Goal: Task Accomplishment & Management: Manage account settings

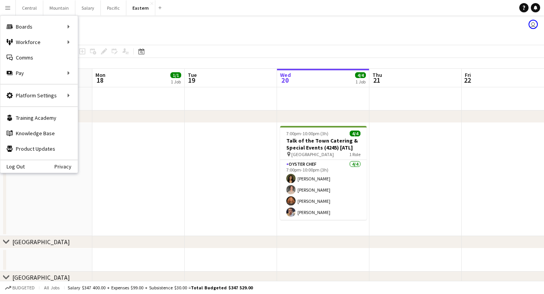
scroll to position [0, 185]
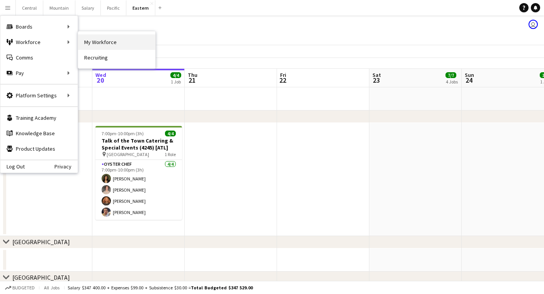
click at [97, 44] on link "My Workforce" at bounding box center [116, 41] width 77 height 15
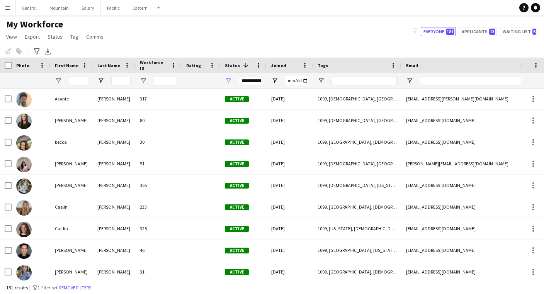
scroll to position [1564, 0]
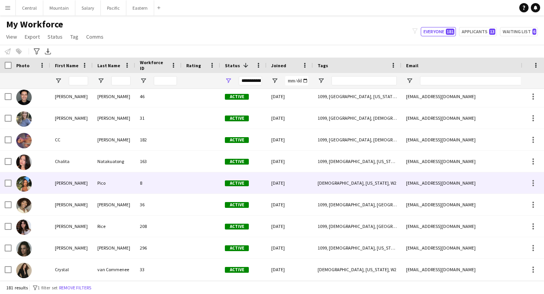
click at [106, 185] on div "Pico" at bounding box center [114, 182] width 42 height 21
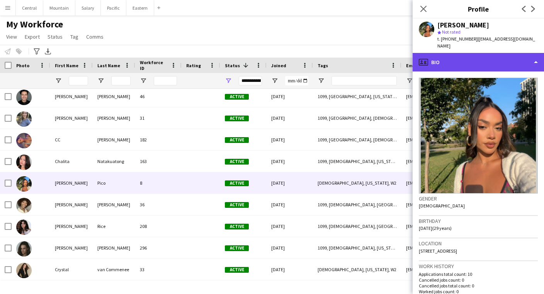
click at [446, 68] on div "profile Bio" at bounding box center [478, 62] width 131 height 19
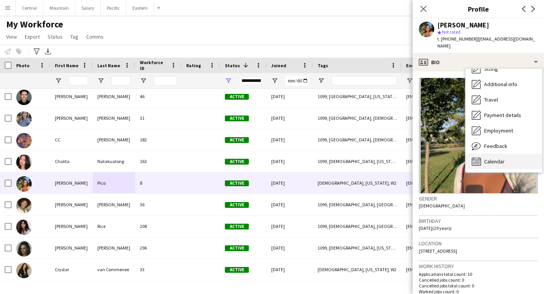
click at [486, 157] on div "Calendar Calendar" at bounding box center [503, 161] width 76 height 15
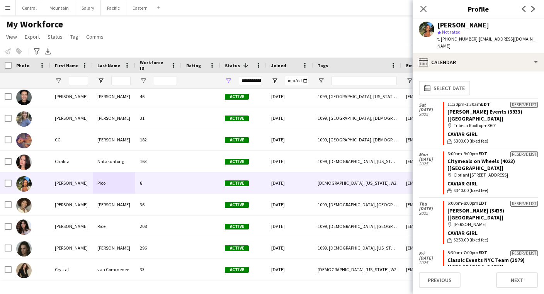
scroll to position [0, 0]
click at [422, 8] on icon at bounding box center [422, 8] width 7 height 7
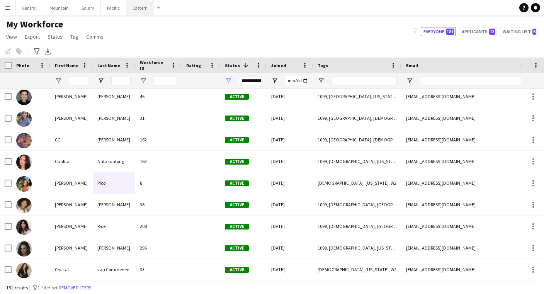
click at [136, 11] on button "Eastern Close" at bounding box center [140, 7] width 28 height 15
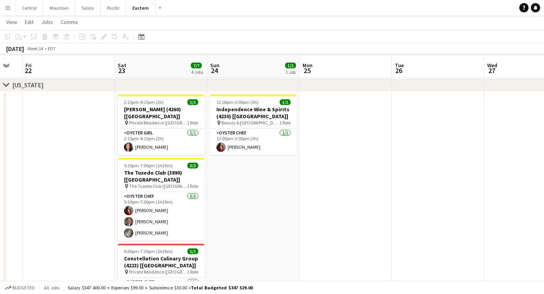
scroll to position [222, 0]
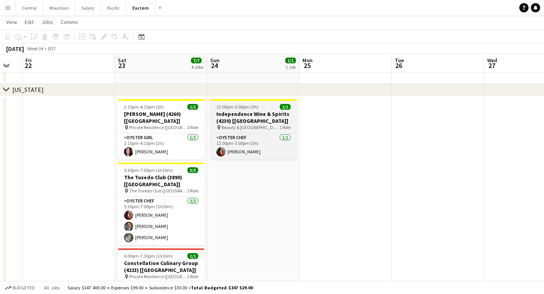
click at [246, 121] on h3 "Independence Wine & Spirits (4230) [[GEOGRAPHIC_DATA]]" at bounding box center [253, 117] width 87 height 14
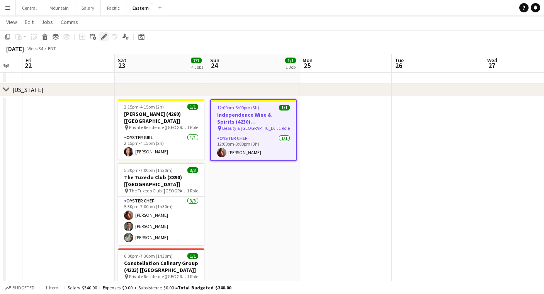
click at [100, 38] on div "Edit" at bounding box center [103, 36] width 9 height 9
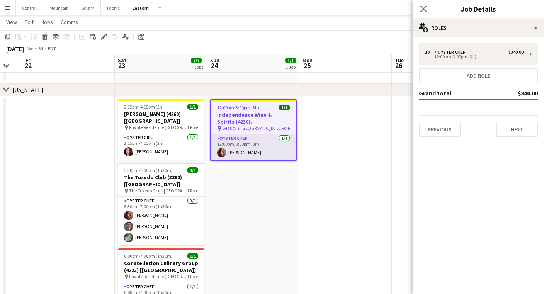
click at [270, 136] on app-card-role "Oyster Chef [DATE] 12:00pm-3:00pm (3h) [PERSON_NAME]" at bounding box center [253, 147] width 85 height 26
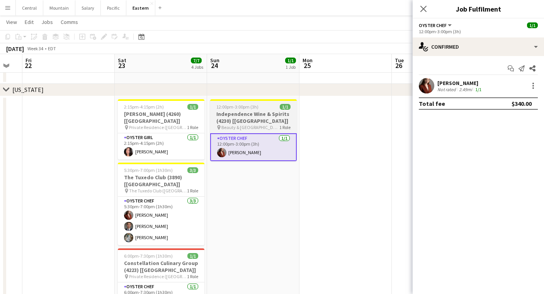
click at [231, 117] on h3 "Independence Wine & Spirits (4230) [[GEOGRAPHIC_DATA]]" at bounding box center [253, 117] width 87 height 14
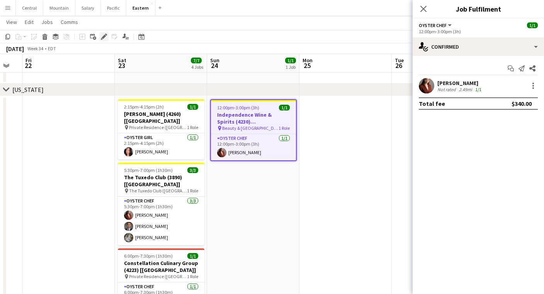
click at [104, 37] on icon at bounding box center [104, 37] width 4 height 4
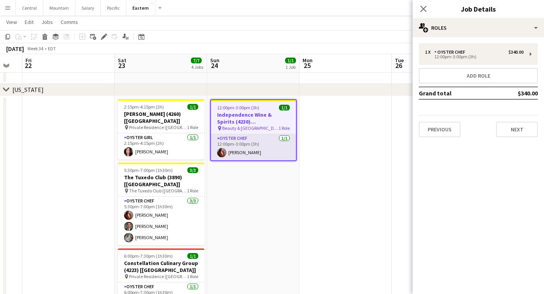
click at [266, 144] on app-card-role "Oyster Chef [DATE] 12:00pm-3:00pm (3h) [PERSON_NAME]" at bounding box center [253, 147] width 85 height 26
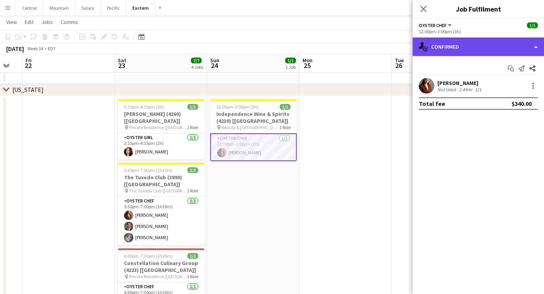
click at [484, 51] on div "single-neutral-actions-check-2 Confirmed" at bounding box center [478, 46] width 131 height 19
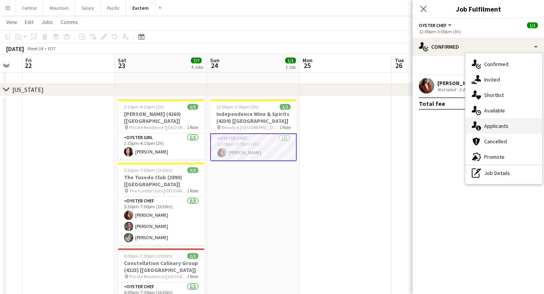
click at [497, 126] on div "single-neutral-actions-information Applicants" at bounding box center [503, 125] width 76 height 15
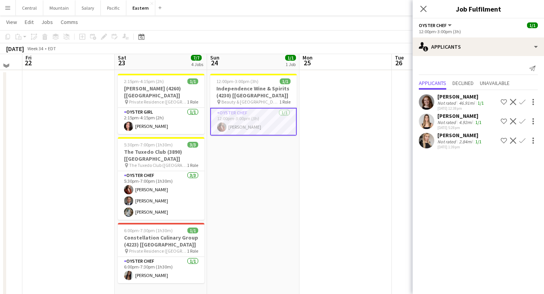
scroll to position [245, 0]
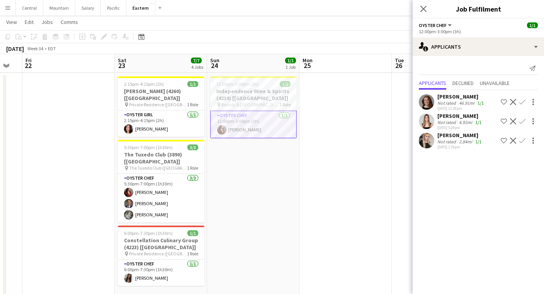
click at [273, 124] on app-card-role "Oyster Chef [DATE] 12:00pm-3:00pm (3h) [PERSON_NAME]" at bounding box center [253, 124] width 87 height 28
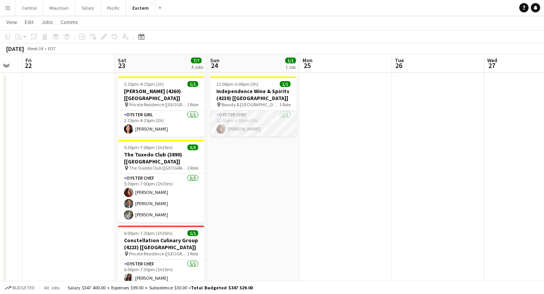
click at [273, 124] on app-card-role "Oyster Chef [DATE] 12:00pm-3:00pm (3h) [PERSON_NAME]" at bounding box center [253, 123] width 87 height 26
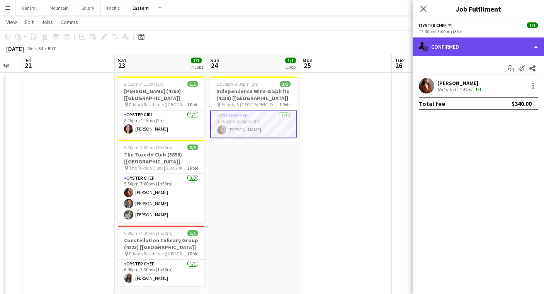
click at [505, 48] on div "single-neutral-actions-check-2 Confirmed" at bounding box center [478, 46] width 131 height 19
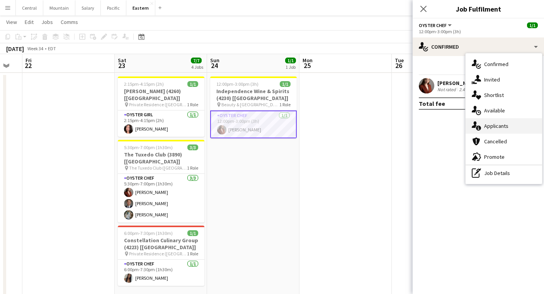
click at [497, 127] on div "single-neutral-actions-information Applicants" at bounding box center [503, 125] width 76 height 15
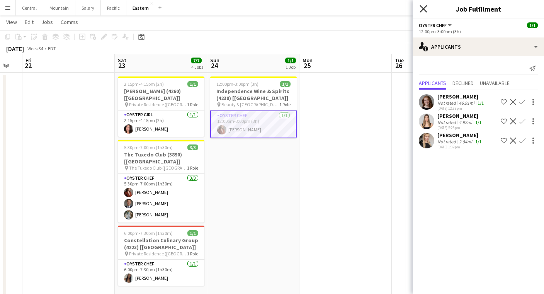
click at [423, 11] on icon "Close pop-in" at bounding box center [422, 8] width 7 height 7
